Goal: Information Seeking & Learning: Learn about a topic

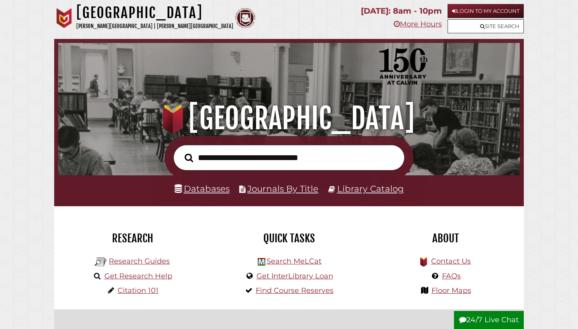
scroll to position [153, 458]
click at [149, 259] on link "Research Guides" at bounding box center [139, 261] width 61 height 9
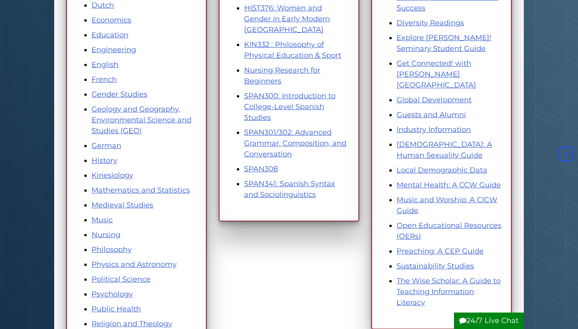
scroll to position [300, 0]
click at [113, 231] on link "Nursing" at bounding box center [106, 234] width 29 height 9
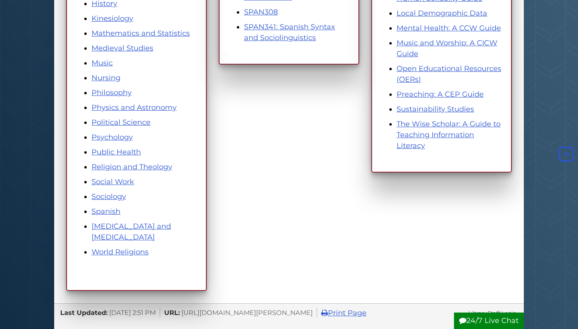
scroll to position [457, 0]
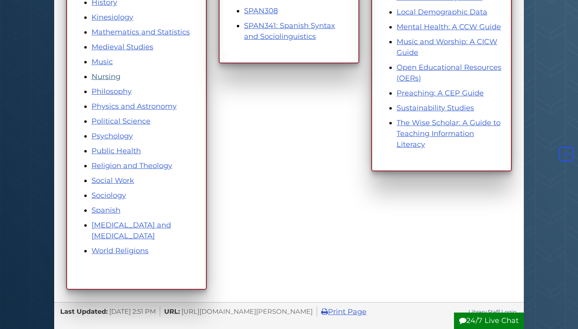
click at [111, 78] on link "Nursing" at bounding box center [106, 76] width 29 height 9
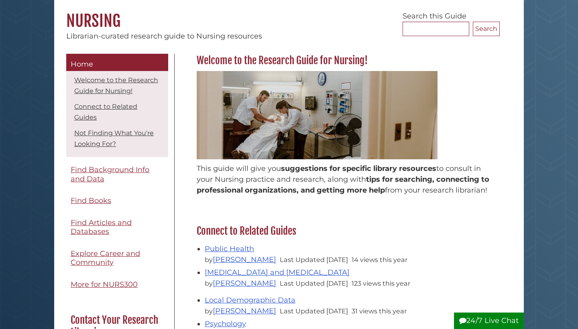
scroll to position [73, 0]
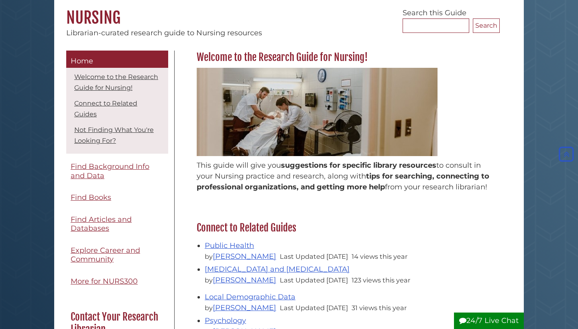
scroll to position [71, 0]
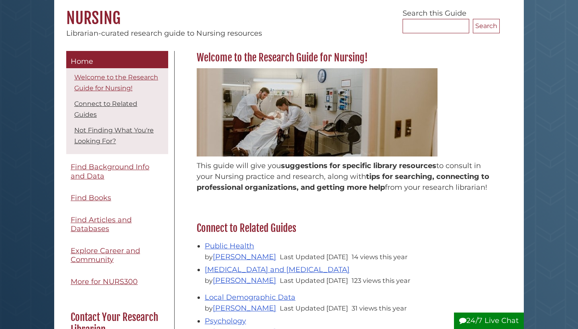
click at [128, 90] on link "Welcome to the Research Guide for Nursing!" at bounding box center [116, 82] width 84 height 18
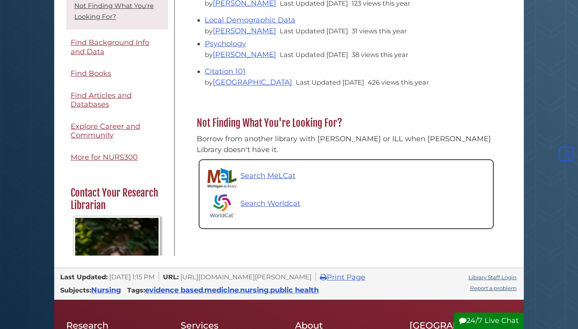
scroll to position [336, 0]
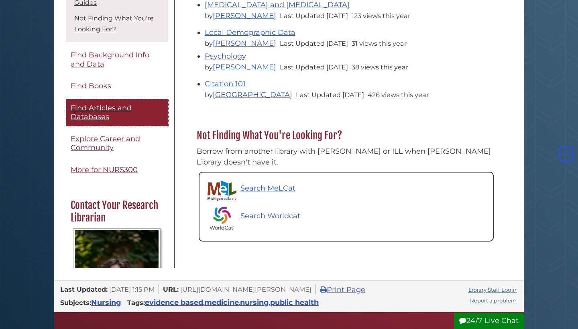
click at [141, 99] on link "Find Articles and Databases" at bounding box center [117, 112] width 102 height 27
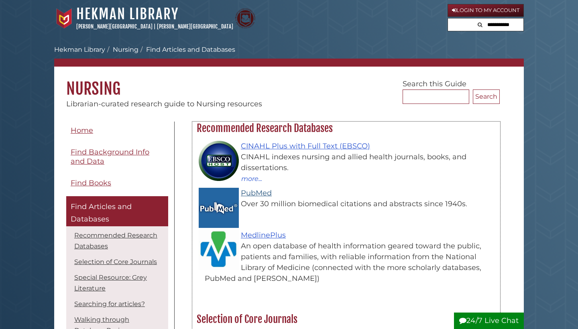
click at [249, 192] on link "PubMed" at bounding box center [256, 193] width 31 height 9
